Goal: Information Seeking & Learning: Learn about a topic

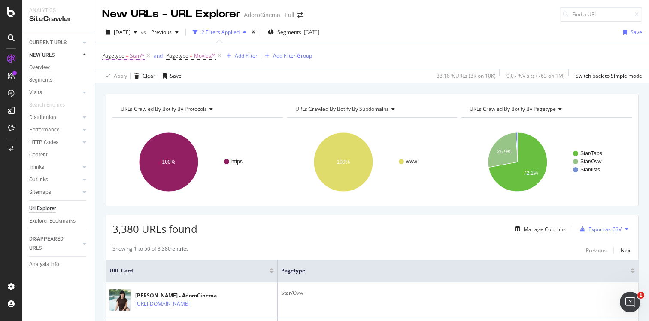
click at [117, 53] on span "Pagetype" at bounding box center [113, 55] width 22 height 7
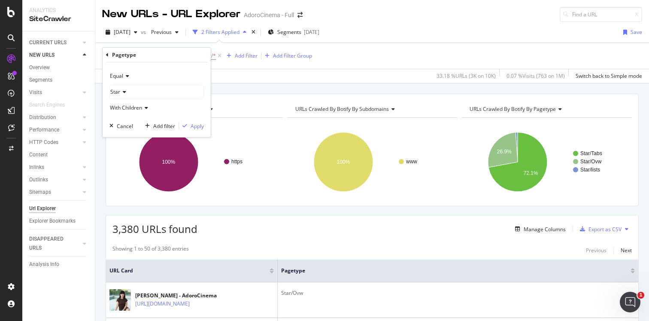
click at [126, 78] on icon at bounding box center [126, 75] width 6 height 5
click at [130, 109] on div "Not Equal" at bounding box center [158, 104] width 92 height 11
click at [190, 125] on div "button" at bounding box center [185, 125] width 12 height 5
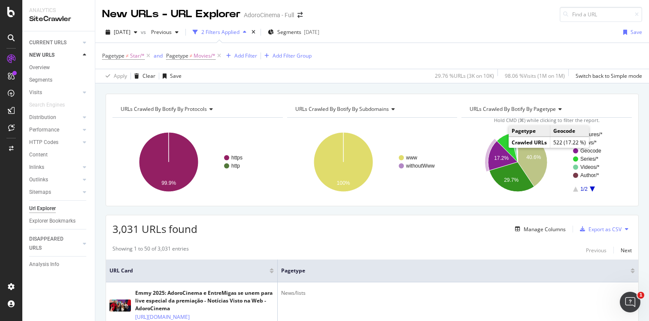
click at [499, 150] on icon "A chart." at bounding box center [503, 156] width 30 height 30
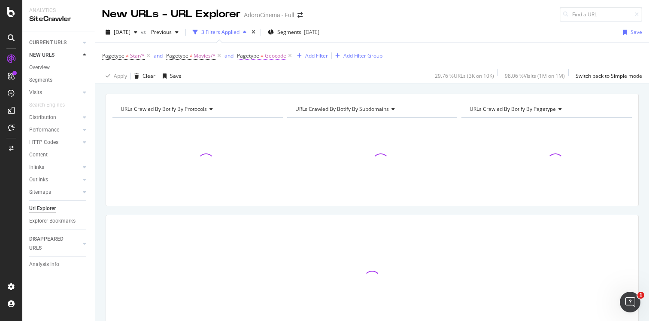
click at [267, 58] on span "Geocode" at bounding box center [275, 56] width 21 height 12
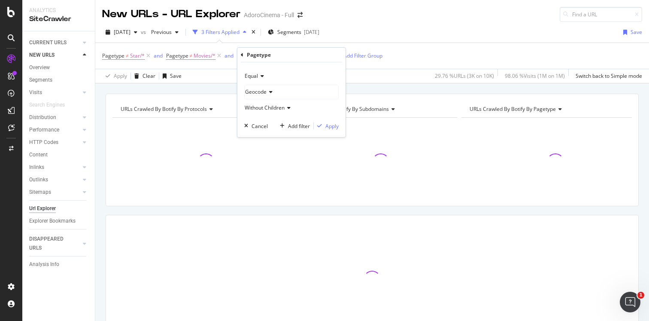
click at [260, 77] on icon at bounding box center [261, 75] width 6 height 5
click at [265, 110] on div "Not Equal" at bounding box center [293, 104] width 92 height 11
click at [331, 125] on div "Apply" at bounding box center [332, 125] width 13 height 7
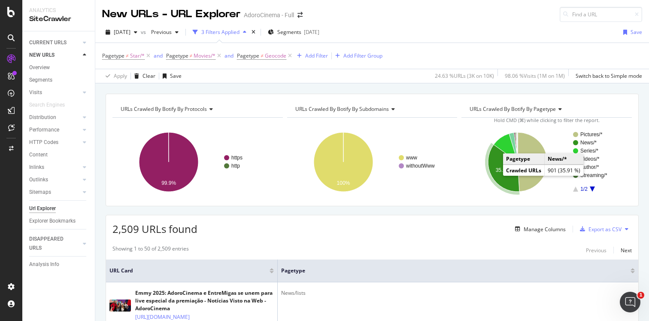
click at [510, 181] on icon "A chart." at bounding box center [503, 168] width 31 height 47
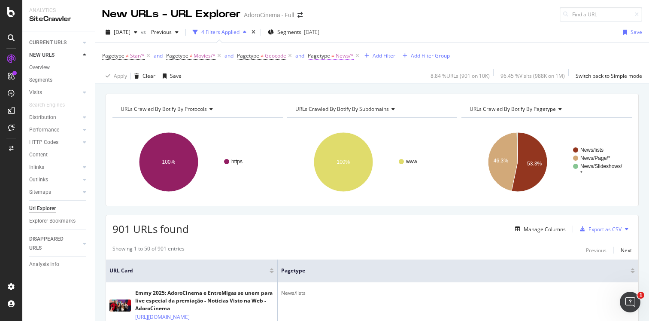
click at [326, 53] on span "Pagetype" at bounding box center [319, 55] width 22 height 7
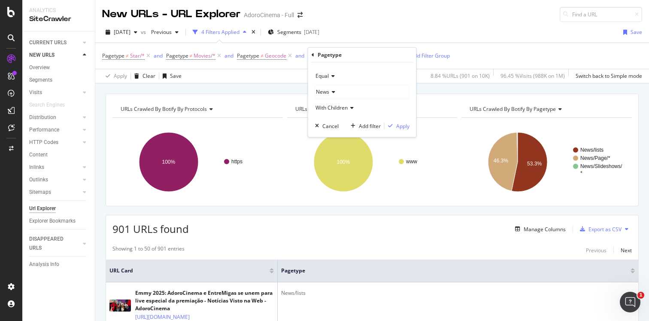
click at [331, 80] on div "Equal" at bounding box center [362, 76] width 95 height 14
click at [340, 102] on span "Not Equal" at bounding box center [331, 104] width 23 height 7
click at [405, 129] on div "Apply" at bounding box center [397, 126] width 25 height 8
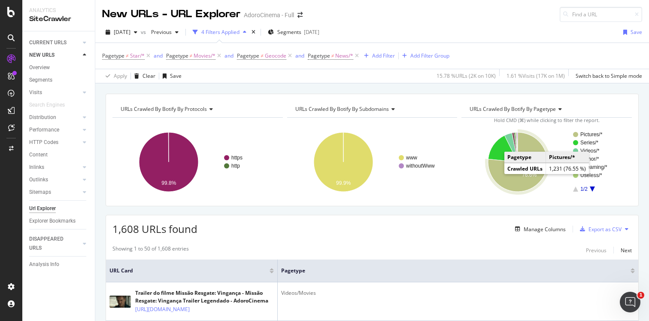
click at [500, 172] on icon "A chart." at bounding box center [517, 161] width 59 height 59
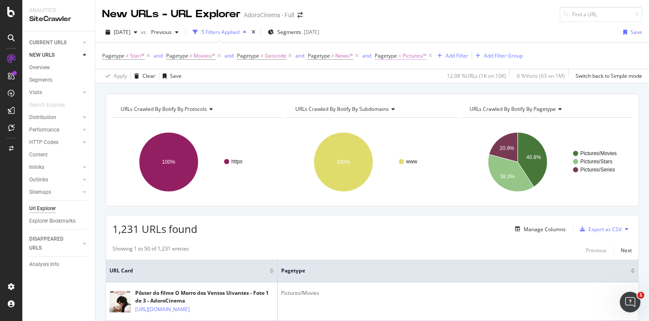
click at [395, 56] on span "Pagetype" at bounding box center [386, 55] width 22 height 7
click at [390, 52] on span "Pagetype = Pictures/*" at bounding box center [404, 56] width 59 height 12
click at [392, 55] on span "Pagetype" at bounding box center [386, 55] width 22 height 7
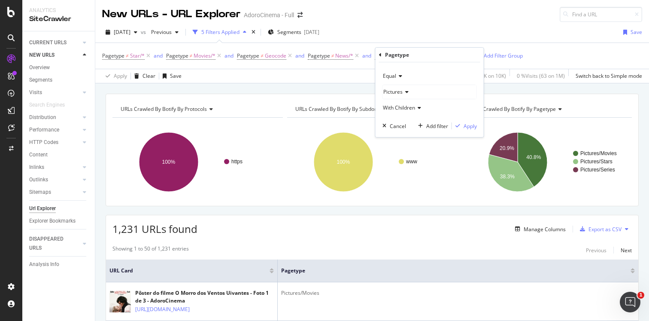
click at [402, 77] on div "Equal" at bounding box center [430, 76] width 95 height 14
click at [408, 105] on span "Not Equal" at bounding box center [398, 104] width 23 height 7
click at [477, 125] on div "Apply" at bounding box center [470, 125] width 13 height 7
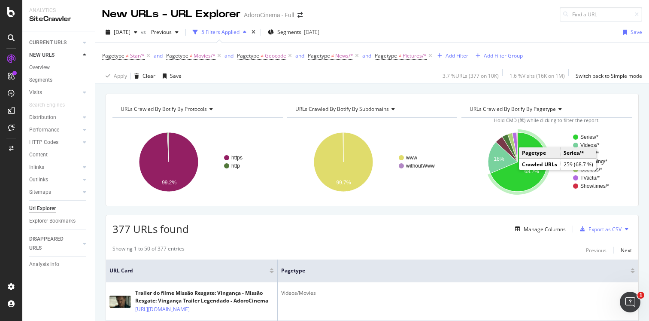
click at [513, 177] on icon "A chart." at bounding box center [519, 161] width 57 height 59
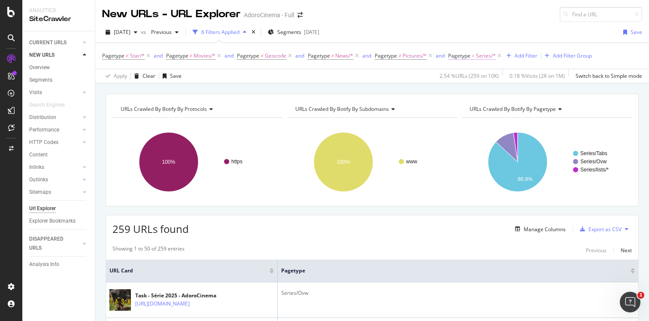
click at [458, 54] on span "Pagetype" at bounding box center [459, 55] width 22 height 7
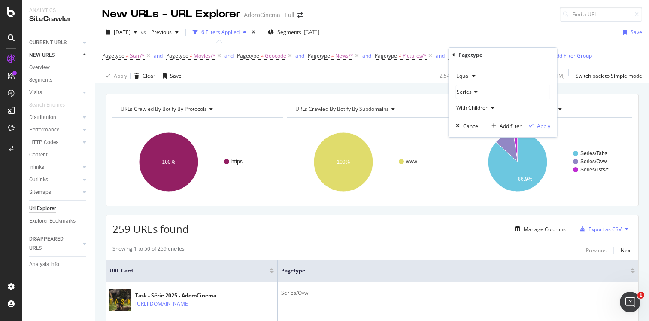
click at [476, 76] on icon at bounding box center [473, 75] width 6 height 5
click at [473, 104] on span "Not Equal" at bounding box center [471, 104] width 23 height 7
click at [543, 127] on div "Apply" at bounding box center [543, 125] width 13 height 7
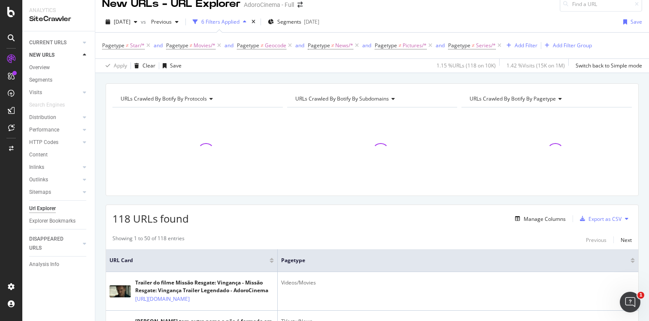
scroll to position [9, 0]
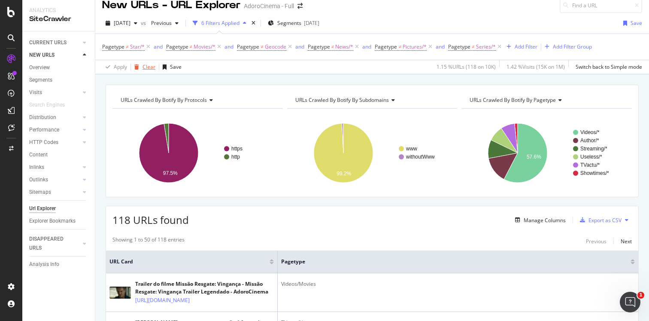
click at [151, 65] on div "Clear" at bounding box center [149, 66] width 13 height 7
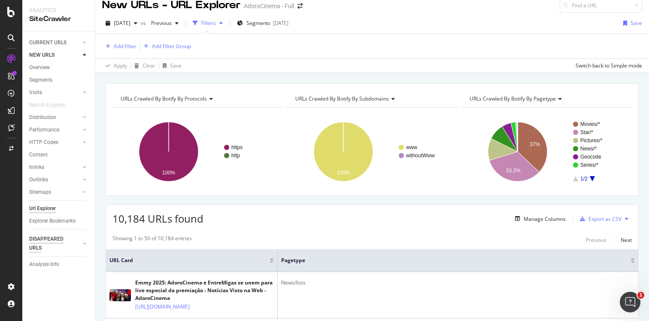
click at [49, 243] on div "DISAPPEARED URLS" at bounding box center [50, 244] width 43 height 18
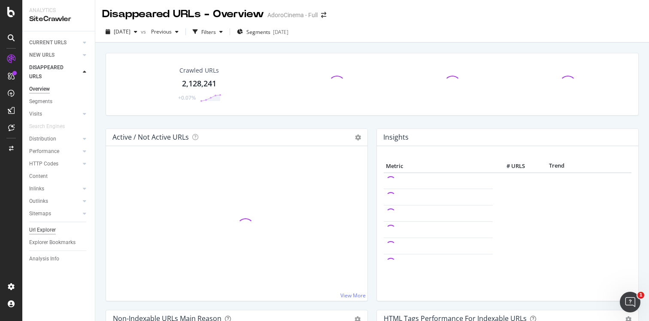
click at [41, 229] on div "Url Explorer" at bounding box center [42, 230] width 27 height 9
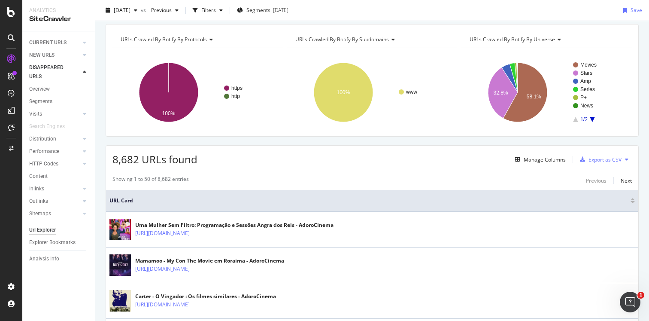
scroll to position [34, 0]
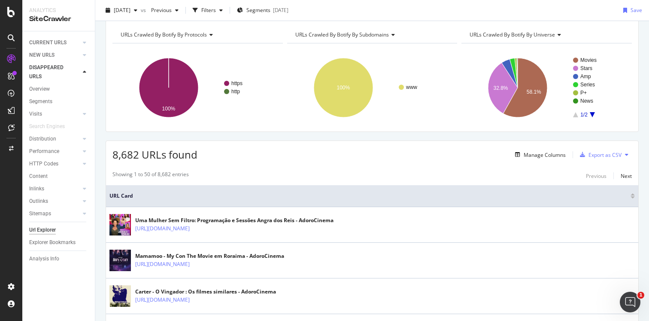
click at [535, 28] on div "URLs Crawled By Botify By universe" at bounding box center [546, 35] width 156 height 14
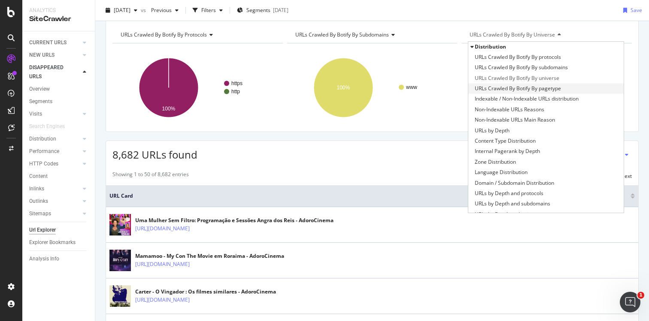
click at [528, 85] on span "URLs Crawled By Botify By pagetype" at bounding box center [518, 88] width 86 height 9
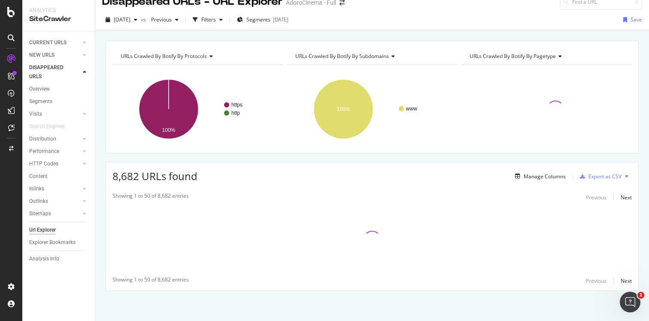
scroll to position [34, 0]
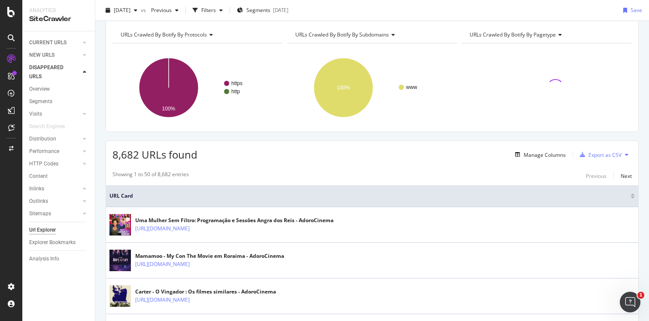
click at [383, 35] on span "URLs Crawled By Botify By subdomains" at bounding box center [343, 34] width 94 height 7
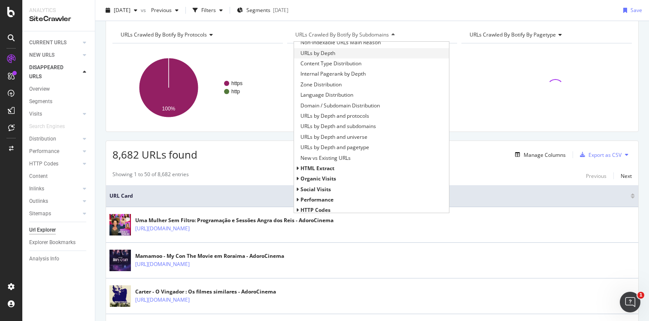
scroll to position [133, 0]
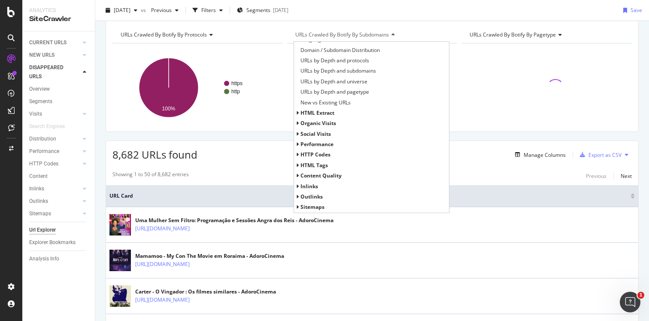
click at [317, 153] on span "HTTP Codes" at bounding box center [316, 154] width 30 height 7
click at [325, 163] on span "HTTP Status Codes Distribution" at bounding box center [338, 165] width 75 height 9
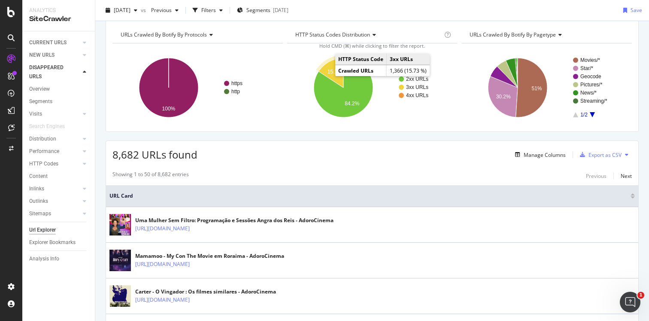
click at [331, 75] on icon "A chart." at bounding box center [331, 73] width 25 height 30
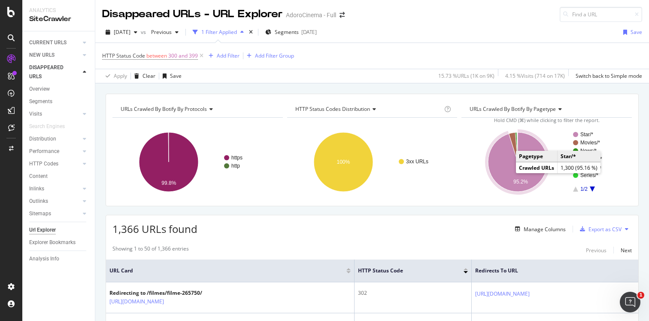
click at [506, 172] on icon "A chart." at bounding box center [517, 161] width 59 height 59
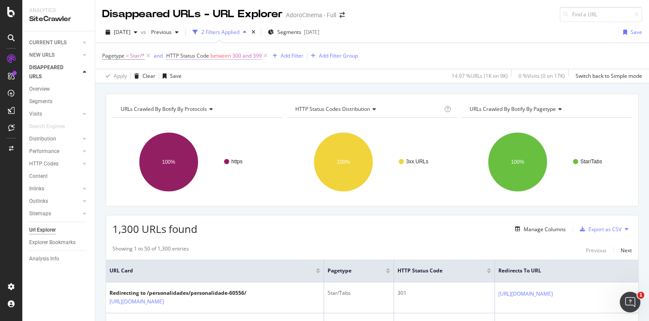
click at [227, 57] on span "between" at bounding box center [220, 55] width 21 height 7
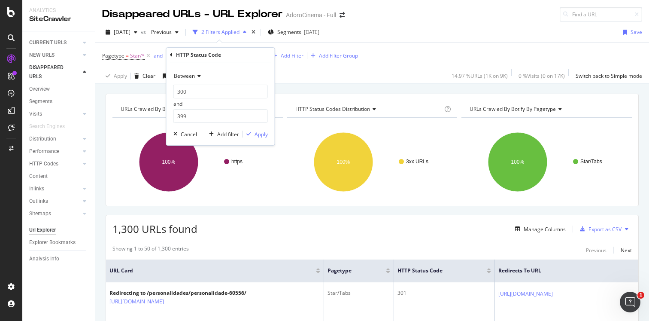
click at [201, 72] on div "Between" at bounding box center [221, 76] width 95 height 14
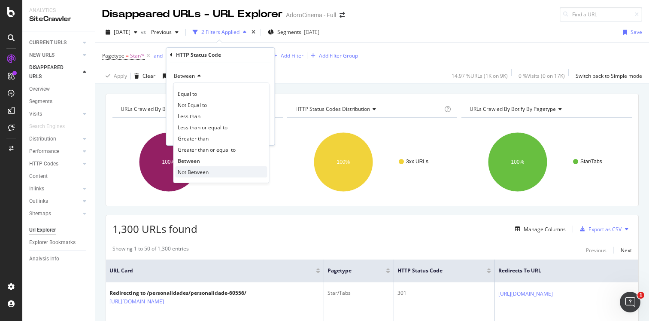
click at [201, 171] on span "Not Between" at bounding box center [193, 171] width 31 height 7
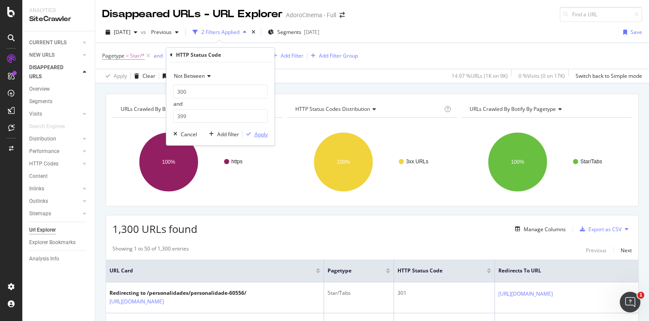
click at [255, 135] on div "Apply" at bounding box center [261, 134] width 13 height 7
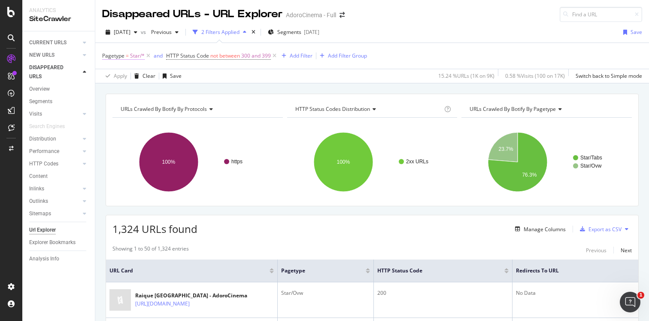
click at [134, 59] on span "Star/*" at bounding box center [137, 56] width 15 height 12
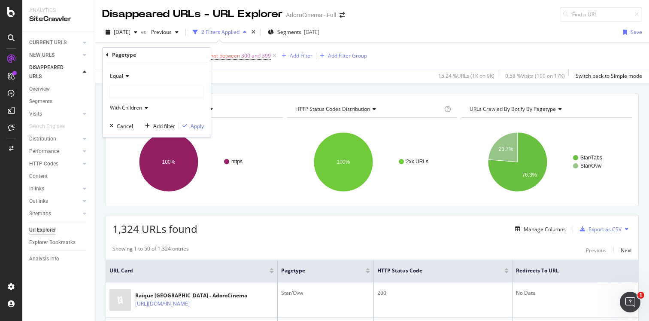
click at [123, 77] on span "Equal" at bounding box center [116, 75] width 13 height 7
click at [129, 102] on span "Not Equal" at bounding box center [125, 104] width 23 height 7
click at [192, 125] on div "Apply" at bounding box center [197, 125] width 13 height 7
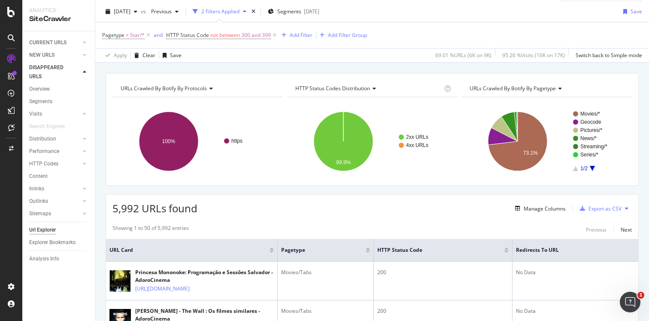
scroll to position [36, 0]
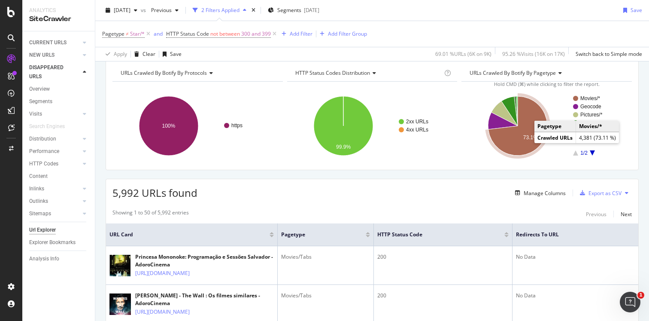
click at [521, 144] on icon "A chart." at bounding box center [518, 125] width 59 height 59
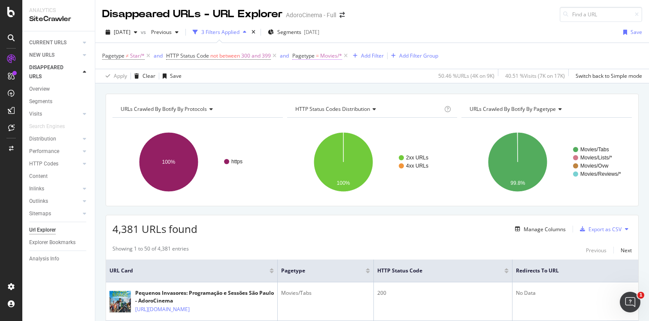
click at [313, 57] on span "Pagetype" at bounding box center [304, 55] width 22 height 7
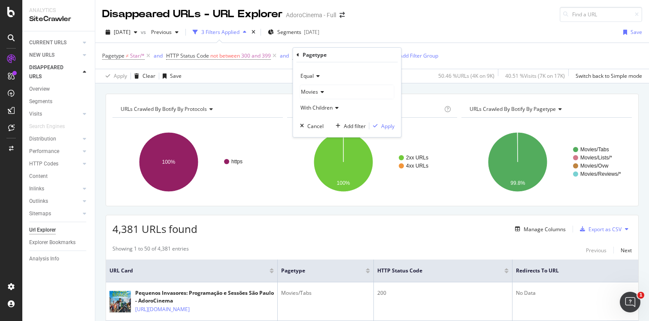
click at [317, 76] on icon at bounding box center [317, 75] width 6 height 5
click at [317, 105] on span "Not Equal" at bounding box center [316, 104] width 23 height 7
click at [384, 125] on div "Apply" at bounding box center [387, 125] width 13 height 7
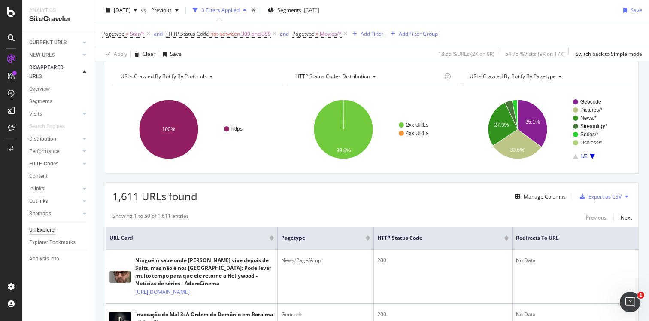
scroll to position [30, 0]
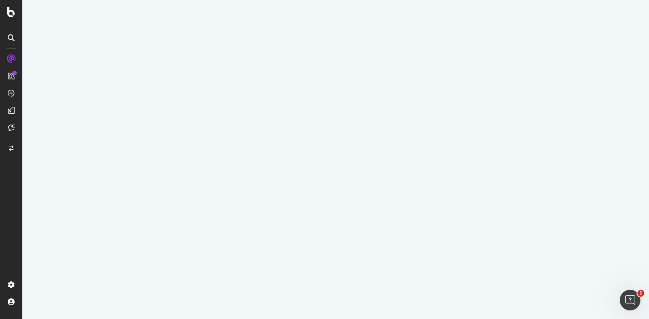
select select "100"
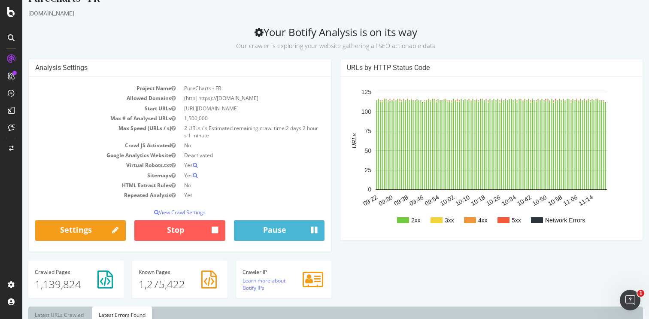
scroll to position [18, 0]
